Goal: Task Accomplishment & Management: Manage account settings

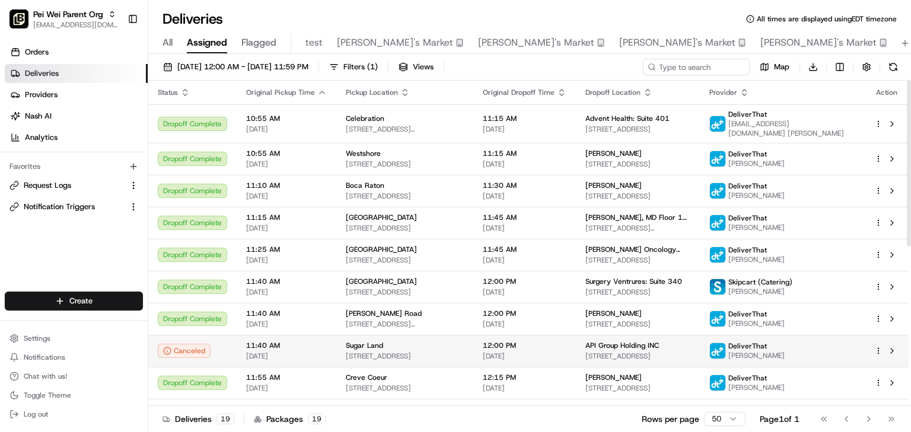
click at [361, 352] on span "[STREET_ADDRESS]" at bounding box center [405, 356] width 118 height 9
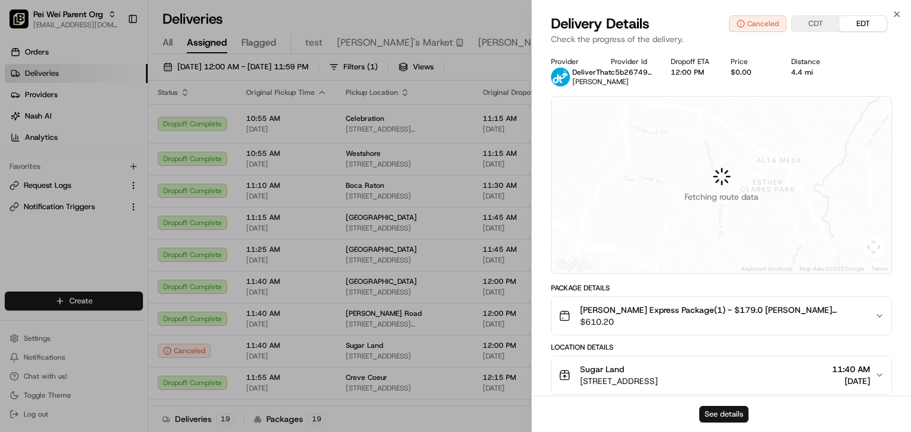
click at [723, 417] on button "See details" at bounding box center [723, 414] width 49 height 17
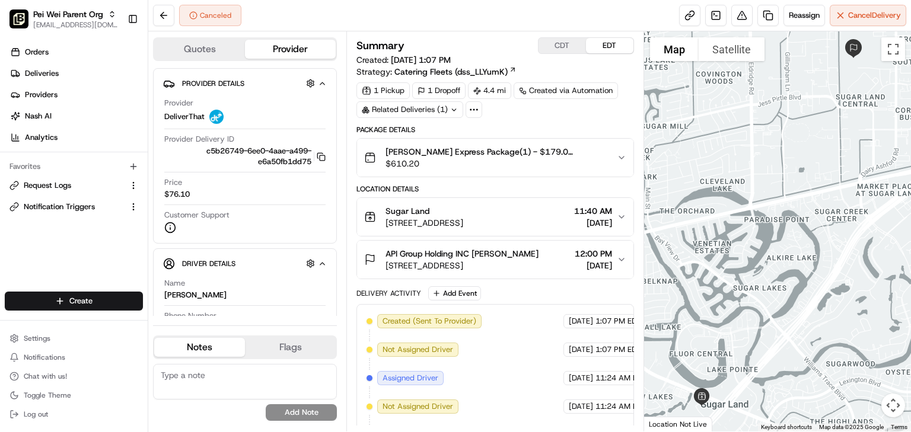
scroll to position [984, 0]
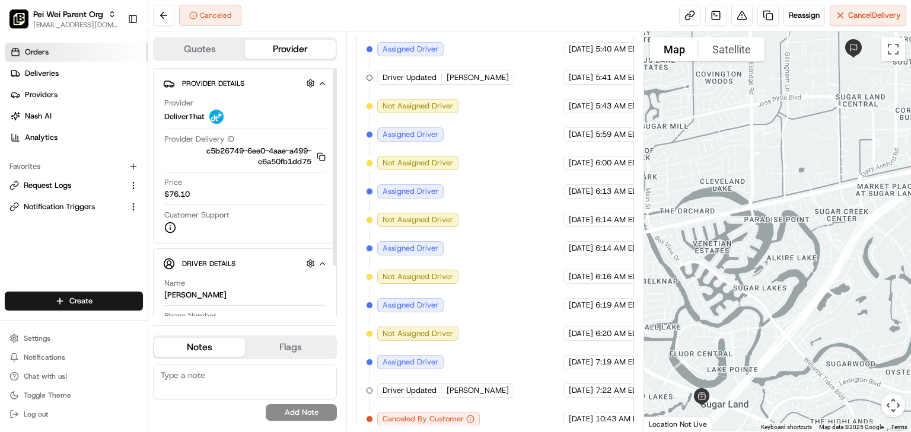
click at [114, 50] on link "Orders" at bounding box center [76, 52] width 143 height 19
